Goal: Task Accomplishment & Management: Use online tool/utility

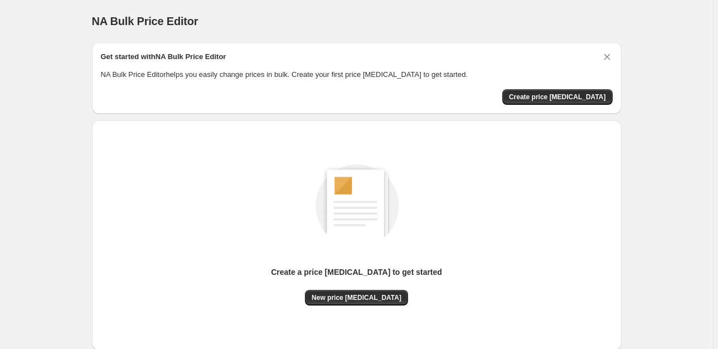
click at [352, 286] on div "Create a price [MEDICAL_DATA] to get started" at bounding box center [356, 277] width 171 height 23
click at [356, 292] on button "New price [MEDICAL_DATA]" at bounding box center [356, 298] width 103 height 16
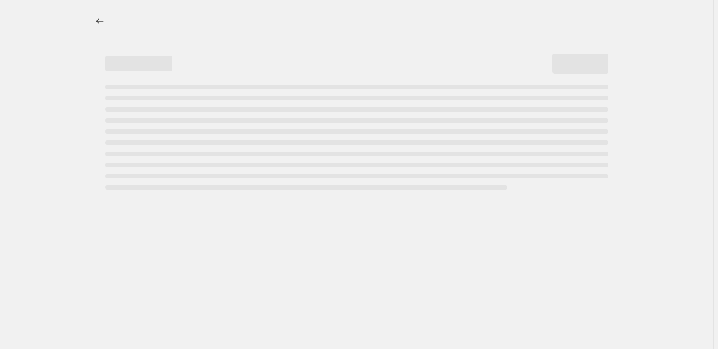
select select "percentage"
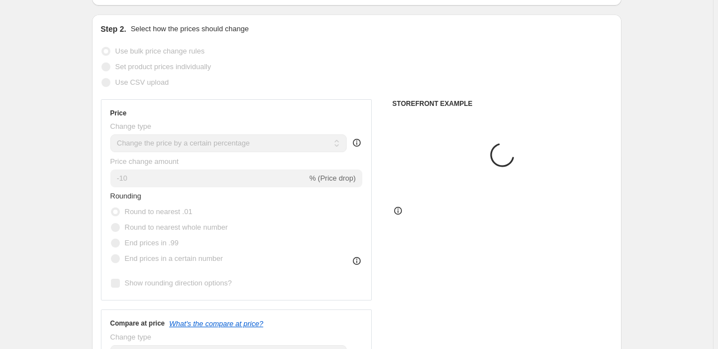
scroll to position [118, 0]
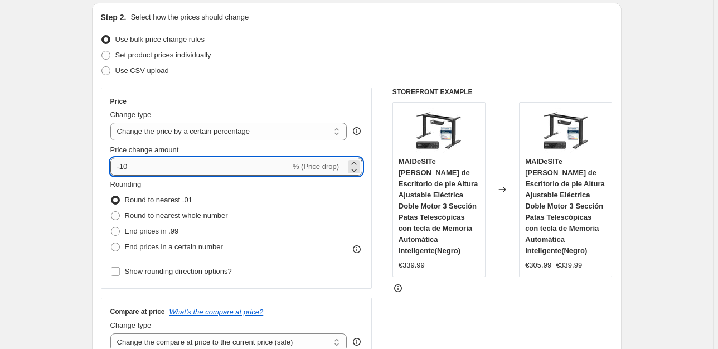
click at [166, 171] on input "-10" at bounding box center [200, 167] width 180 height 18
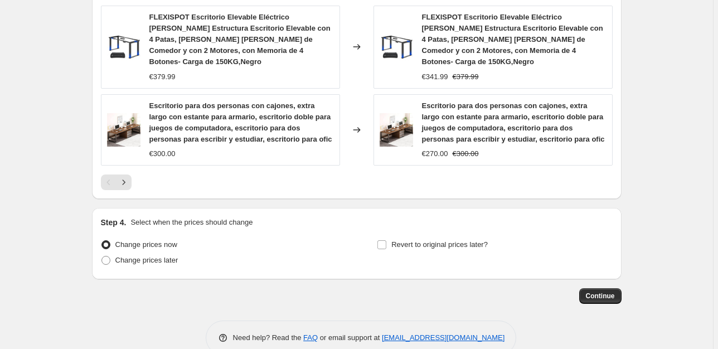
scroll to position [824, 0]
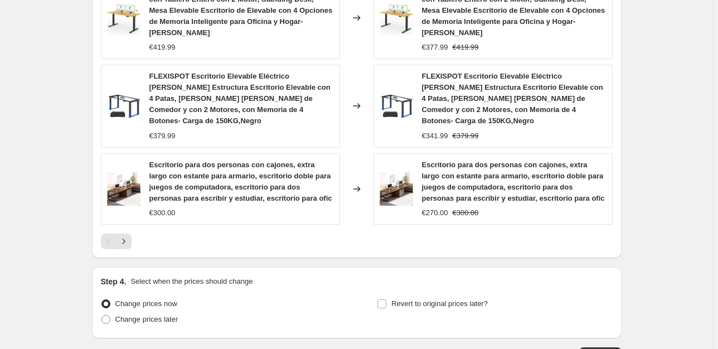
type input "-25"
click at [604, 347] on button "Continue" at bounding box center [600, 355] width 42 height 16
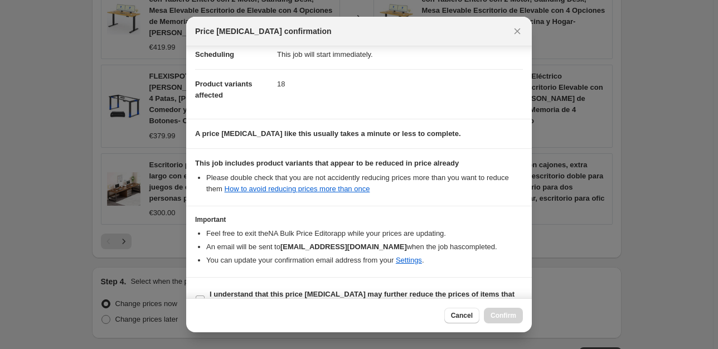
scroll to position [121, 0]
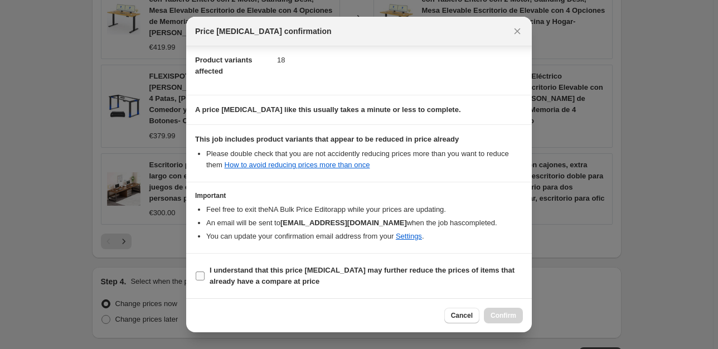
click at [390, 266] on b "I understand that this price [MEDICAL_DATA] may further reduce the prices of it…" at bounding box center [362, 276] width 305 height 20
click at [205, 271] on input "I understand that this price [MEDICAL_DATA] may further reduce the prices of it…" at bounding box center [200, 275] width 9 height 9
checkbox input "true"
click at [499, 311] on button "Confirm" at bounding box center [503, 316] width 39 height 16
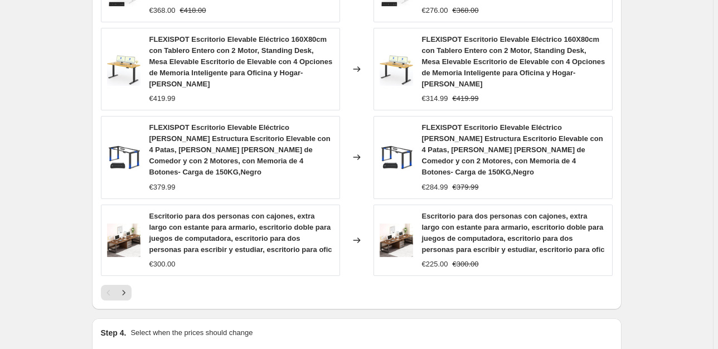
scroll to position [121, 0]
